Goal: Information Seeking & Learning: Learn about a topic

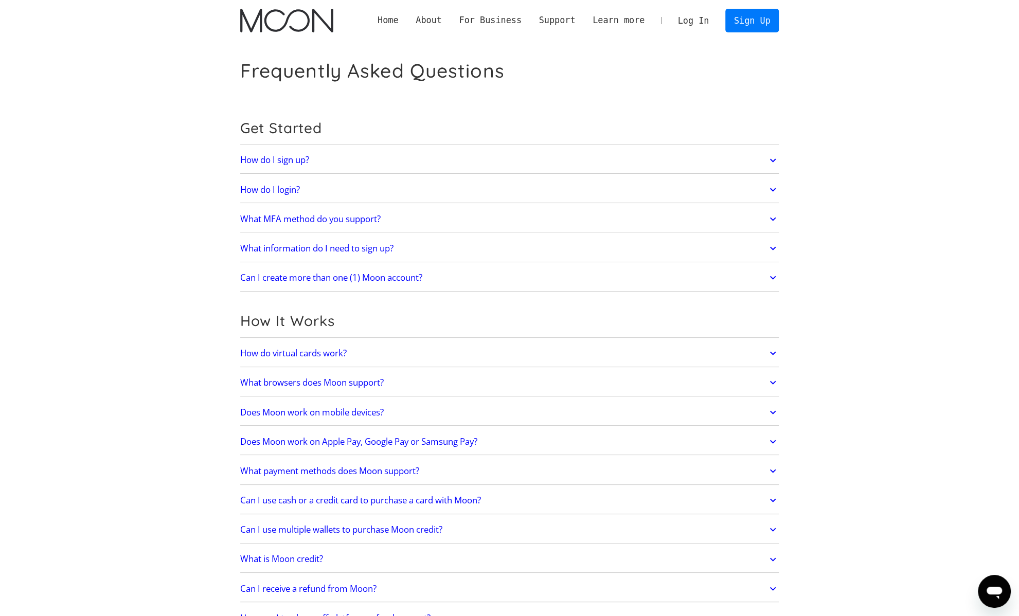
click at [442, 23] on div "About" at bounding box center [429, 20] width 26 height 13
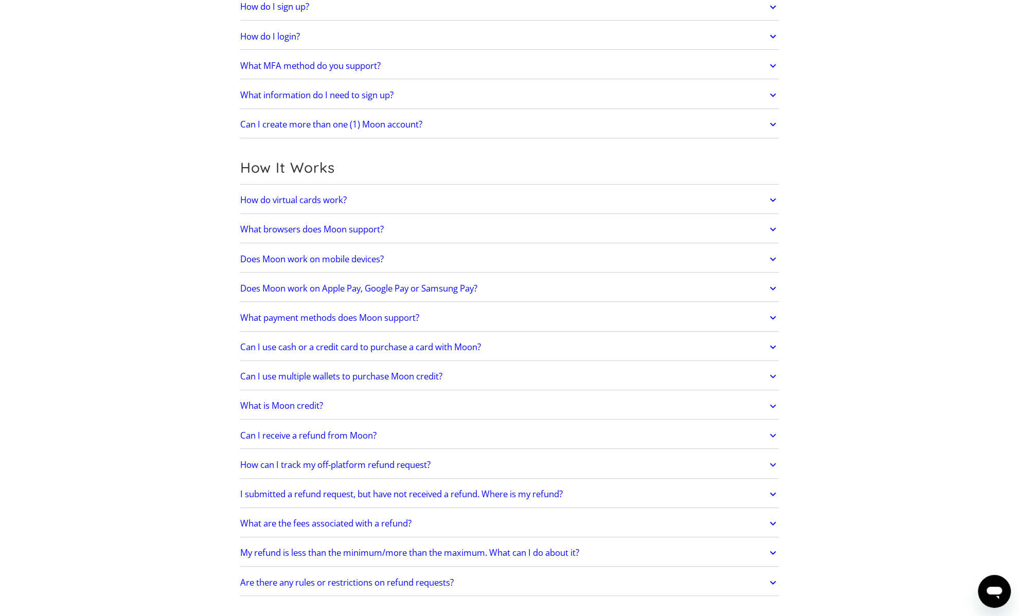
scroll to position [360, 0]
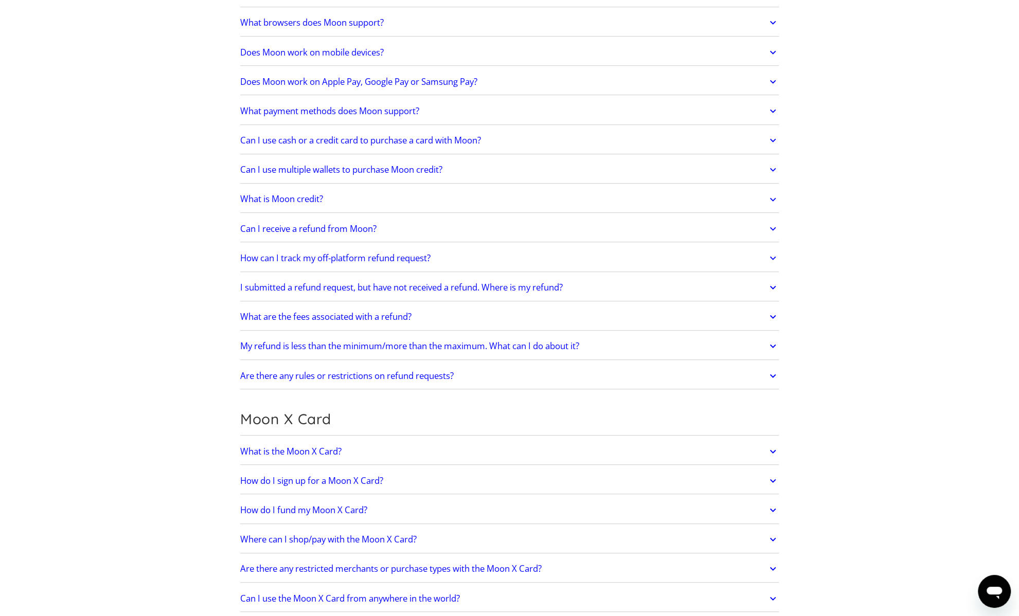
click at [294, 447] on h2 "What is the Moon X Card?" at bounding box center [290, 452] width 101 height 10
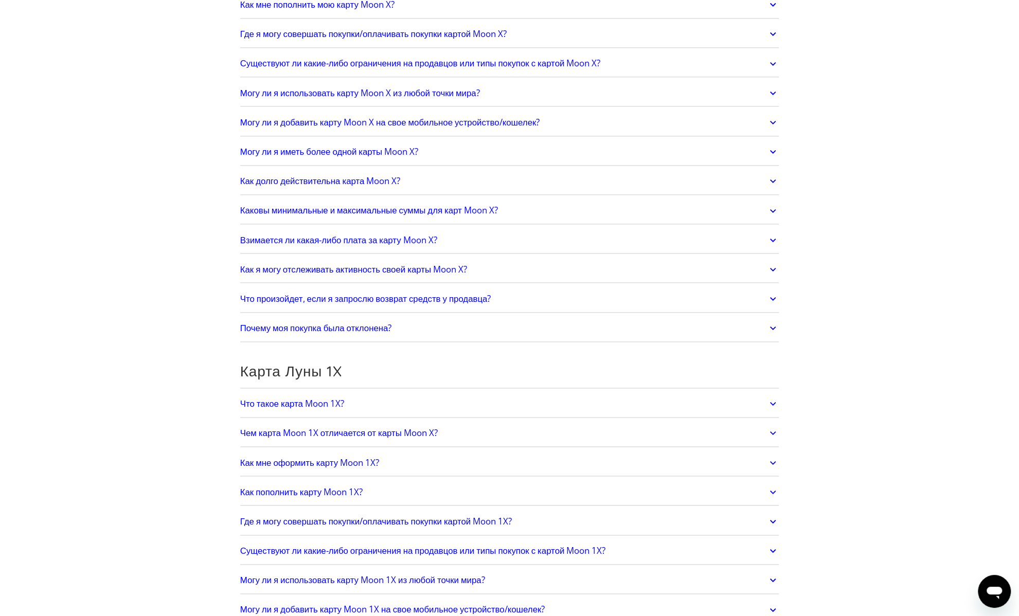
scroll to position [1031, 0]
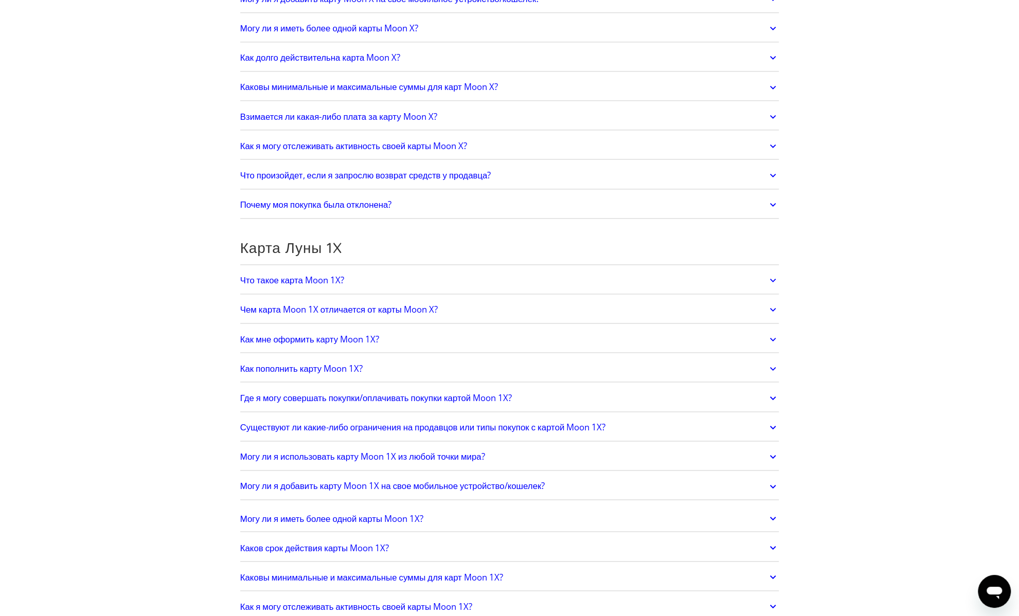
click at [279, 277] on font "Что такое карта Moon 1X?" at bounding box center [292, 280] width 104 height 12
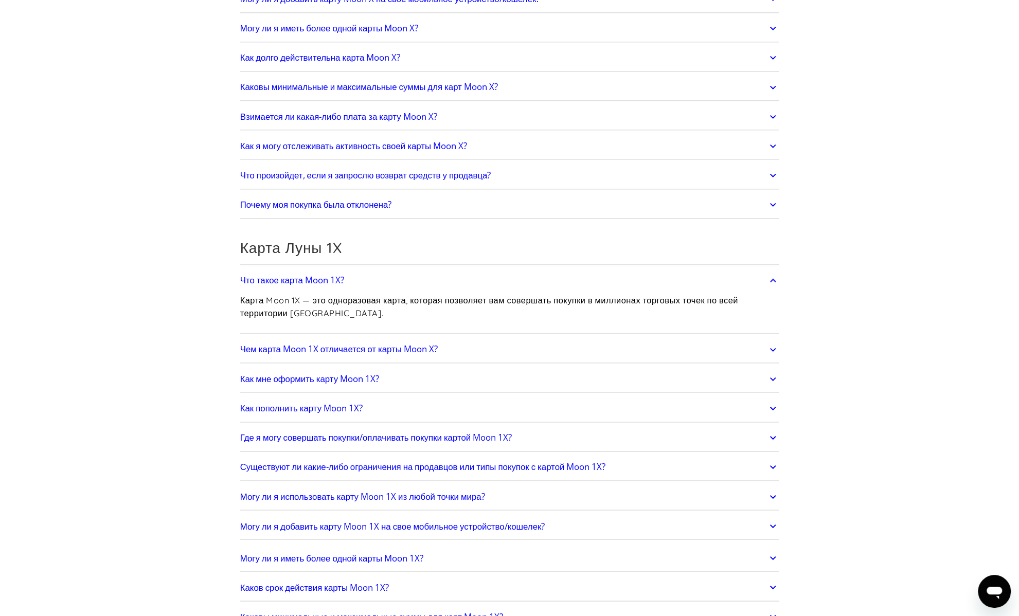
click at [282, 344] on font "Чем карта Moon 1X отличается от карты Moon X?" at bounding box center [339, 349] width 198 height 12
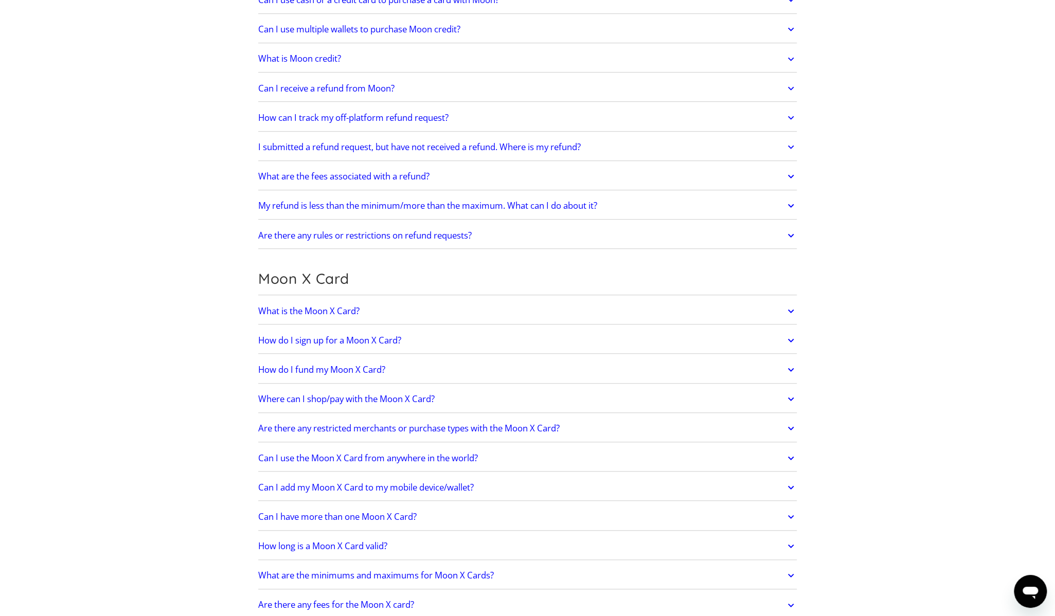
scroll to position [515, 0]
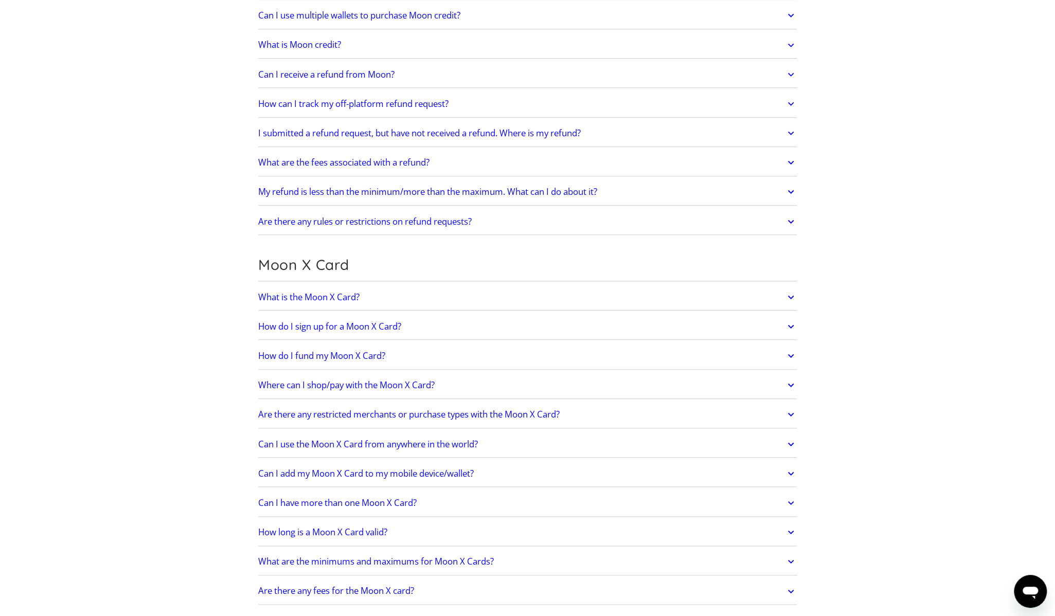
click at [412, 321] on link "How do I sign up for a Moon X Card?" at bounding box center [527, 327] width 539 height 22
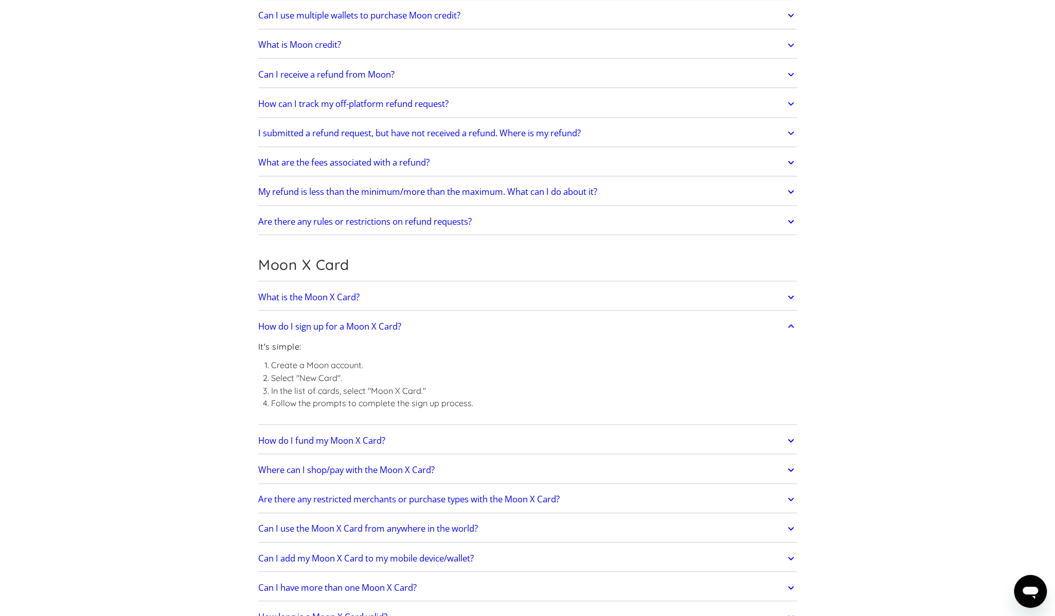
click at [450, 434] on link "How do I fund my Moon X Card?" at bounding box center [527, 441] width 539 height 22
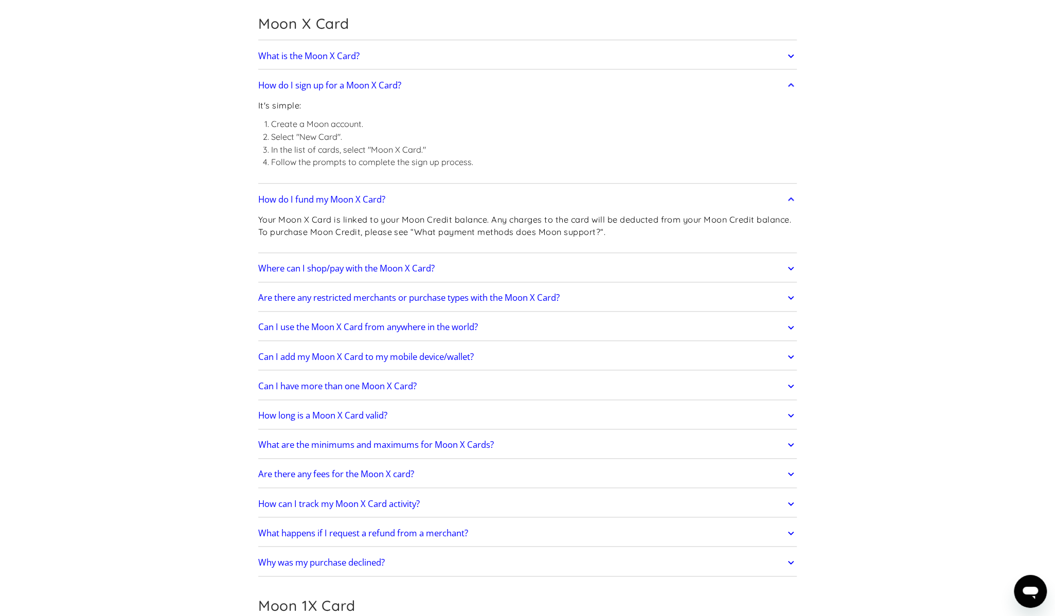
scroll to position [772, 0]
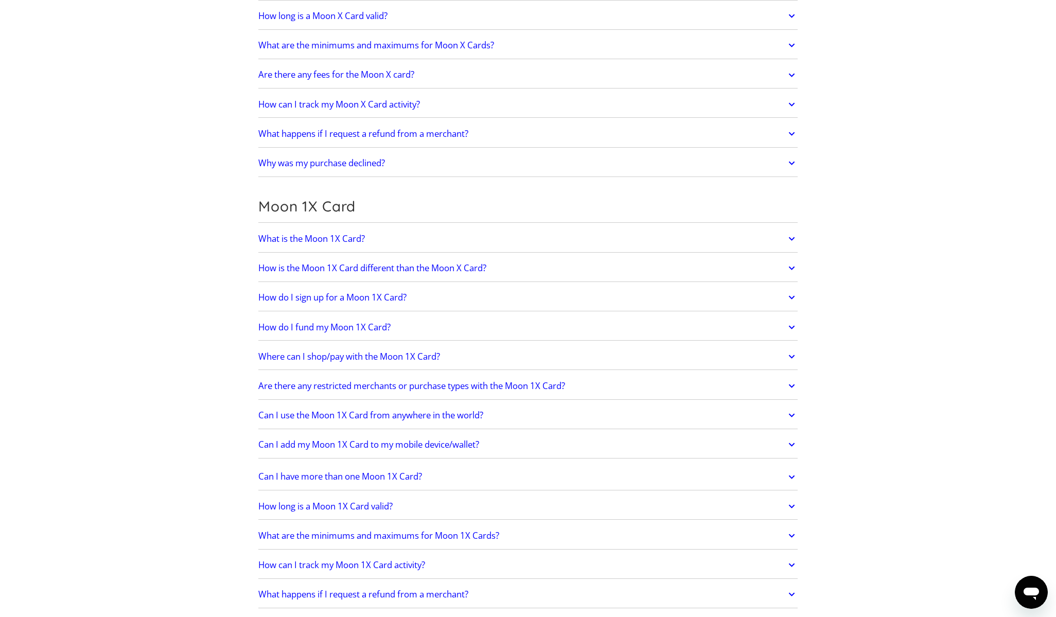
click at [332, 323] on h2 "How do I fund my Moon 1X Card?" at bounding box center [324, 327] width 132 height 10
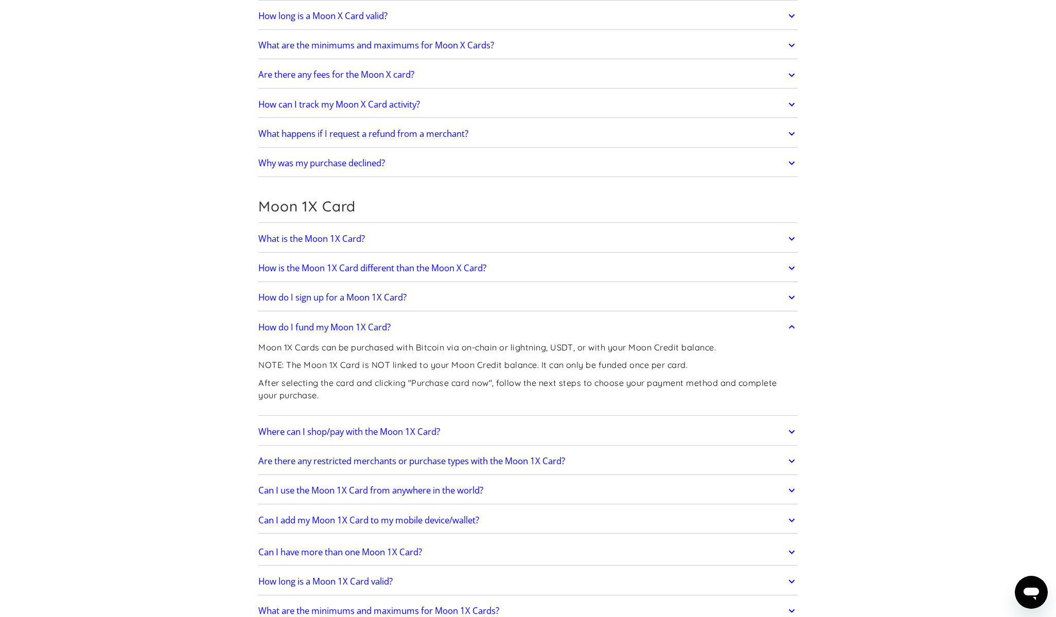
click at [355, 427] on h2 "Where can I shop/pay with the Moon 1X Card?" at bounding box center [349, 432] width 182 height 10
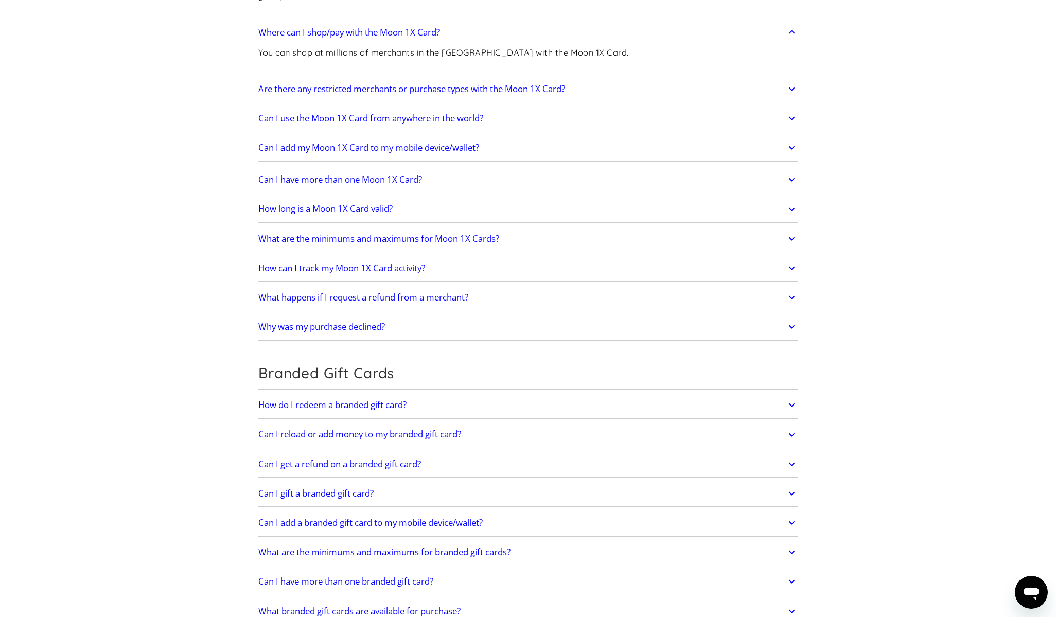
scroll to position [1494, 0]
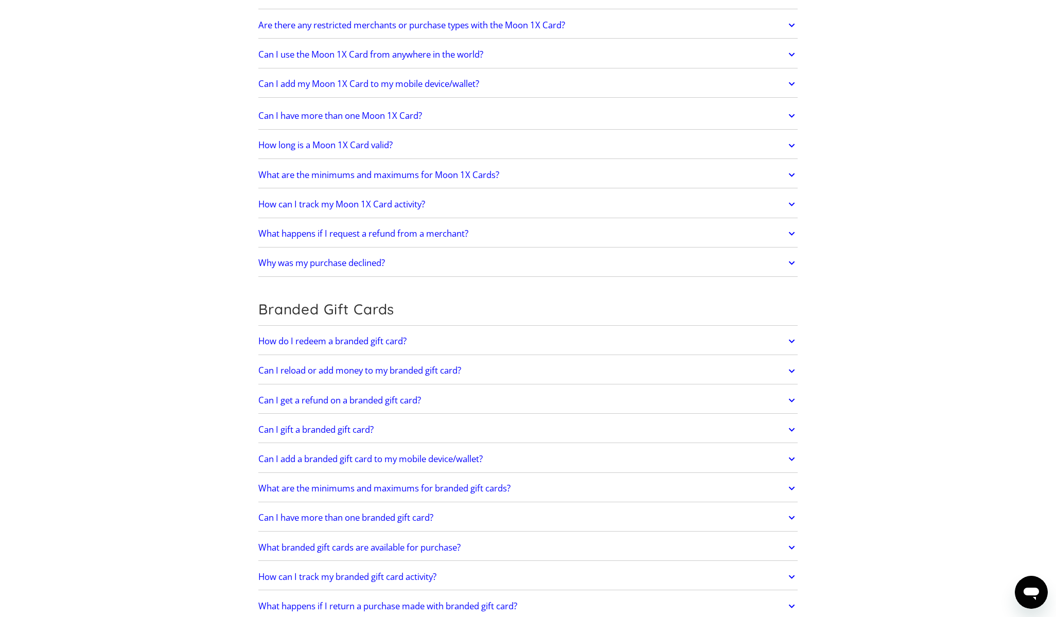
click at [293, 395] on h2 "Can I get a refund on a branded gift card?" at bounding box center [339, 400] width 163 height 10
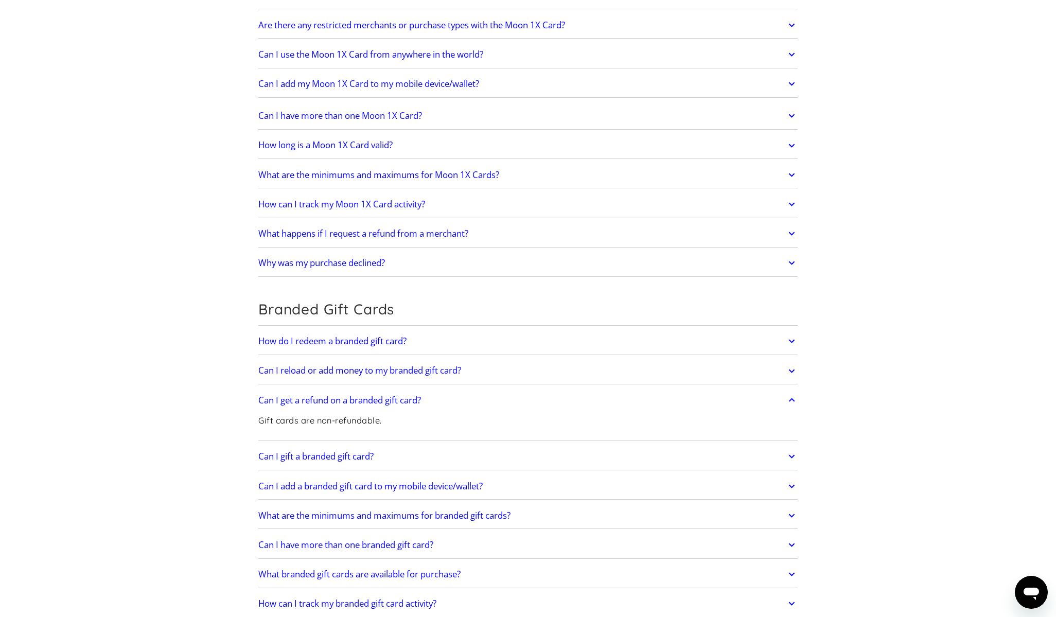
click at [297, 451] on h2 "Can I gift a branded gift card?" at bounding box center [315, 456] width 115 height 10
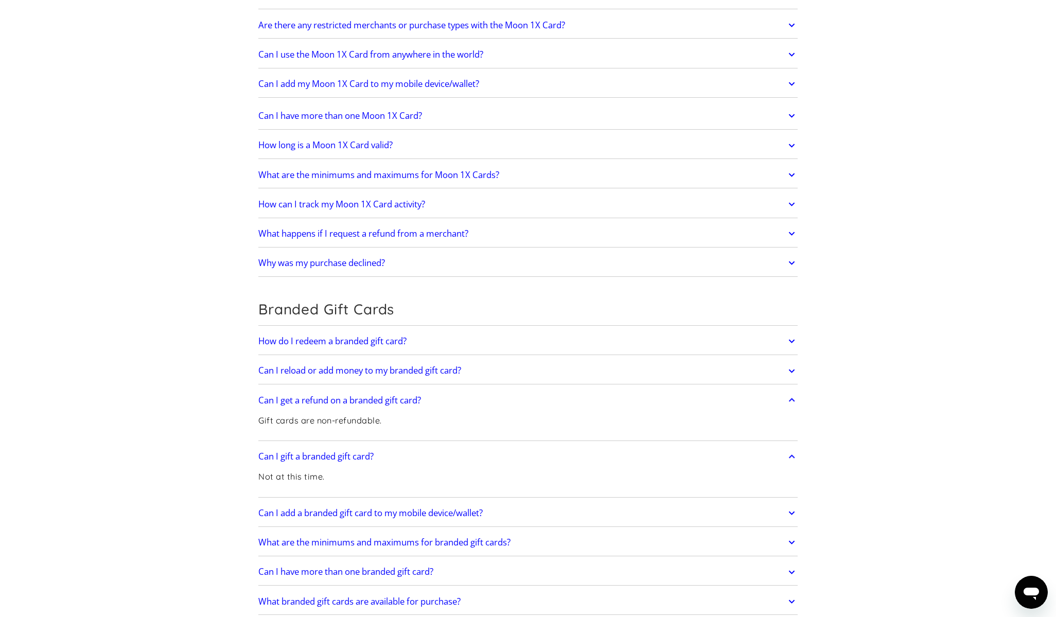
click at [300, 508] on h2 "Can I add a branded gift card to my mobile device/wallet?" at bounding box center [370, 513] width 224 height 10
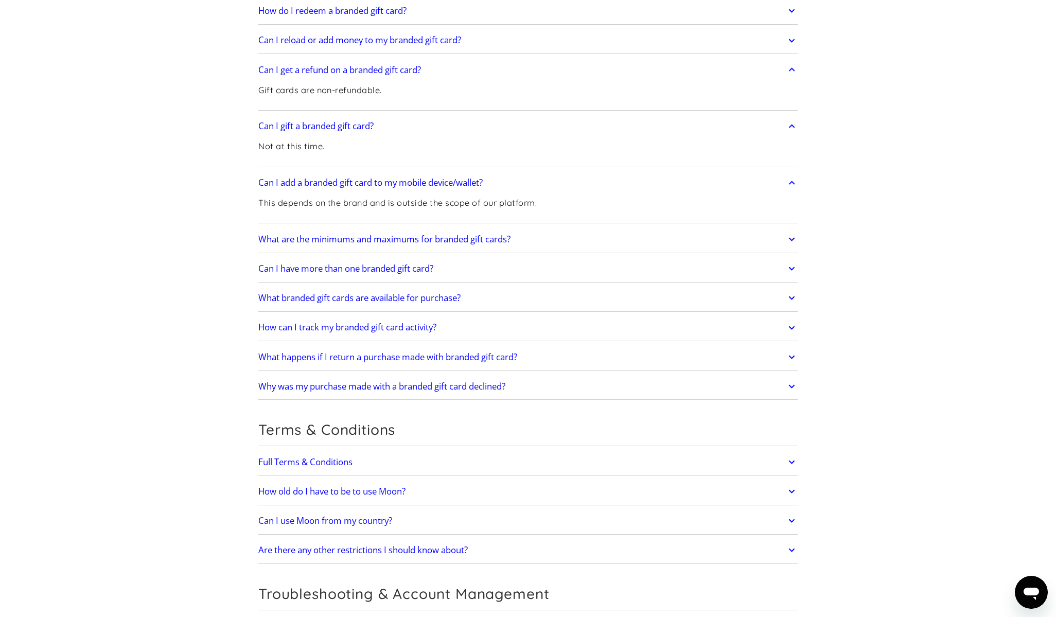
scroll to position [1854, 0]
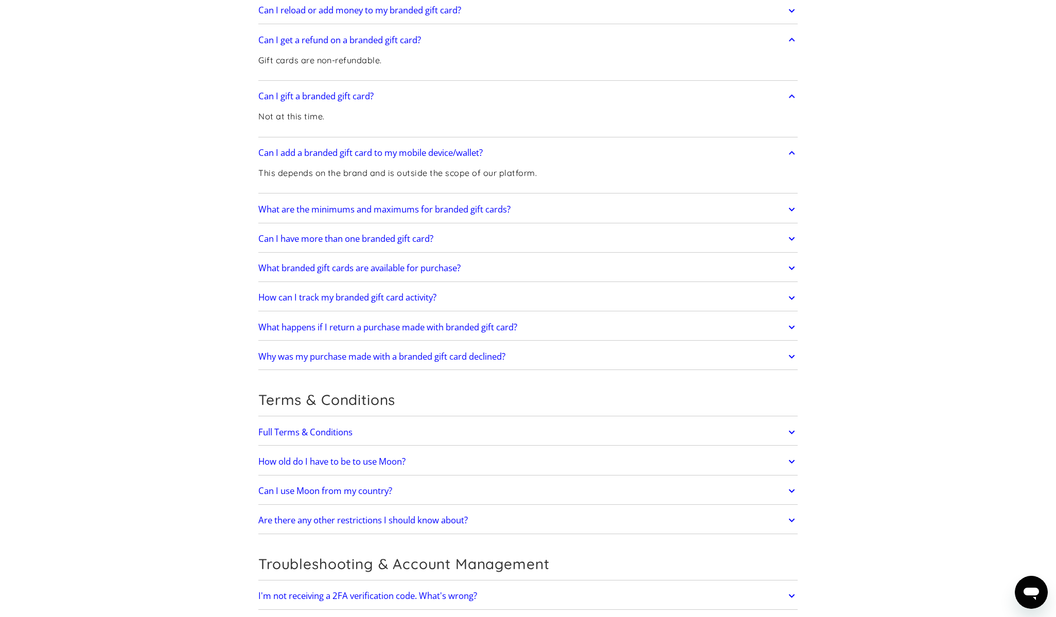
click at [282, 421] on link "Full Terms & Conditions" at bounding box center [527, 432] width 539 height 22
